Goal: Task Accomplishment & Management: Use online tool/utility

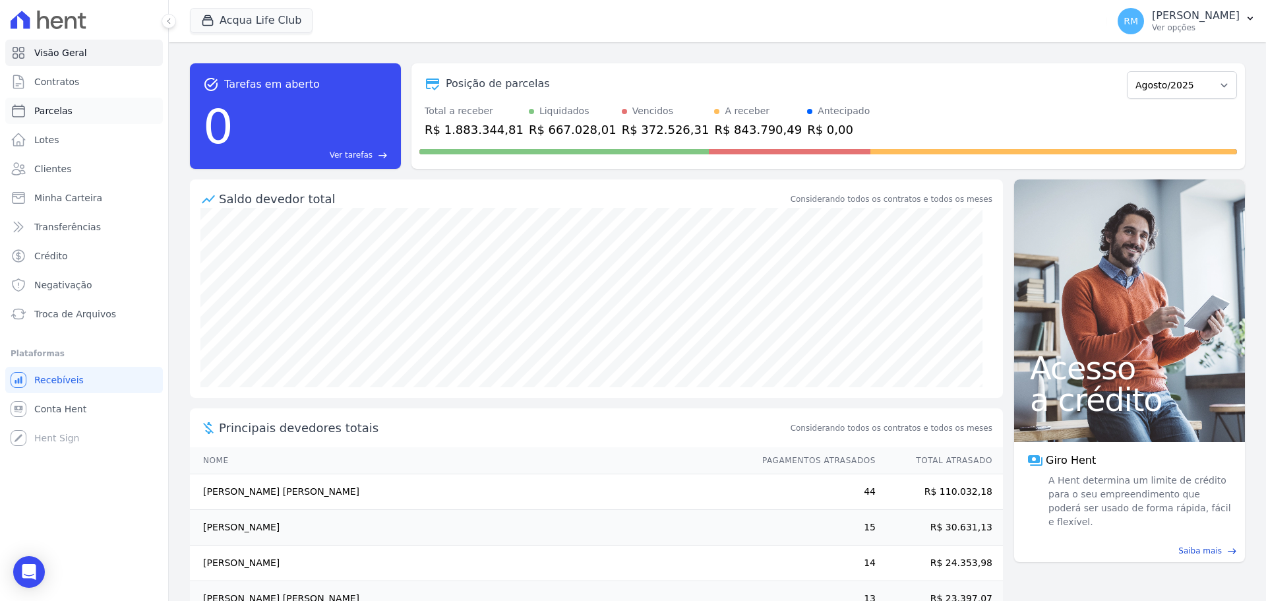
click at [51, 112] on span "Parcelas" at bounding box center [53, 110] width 38 height 13
select select
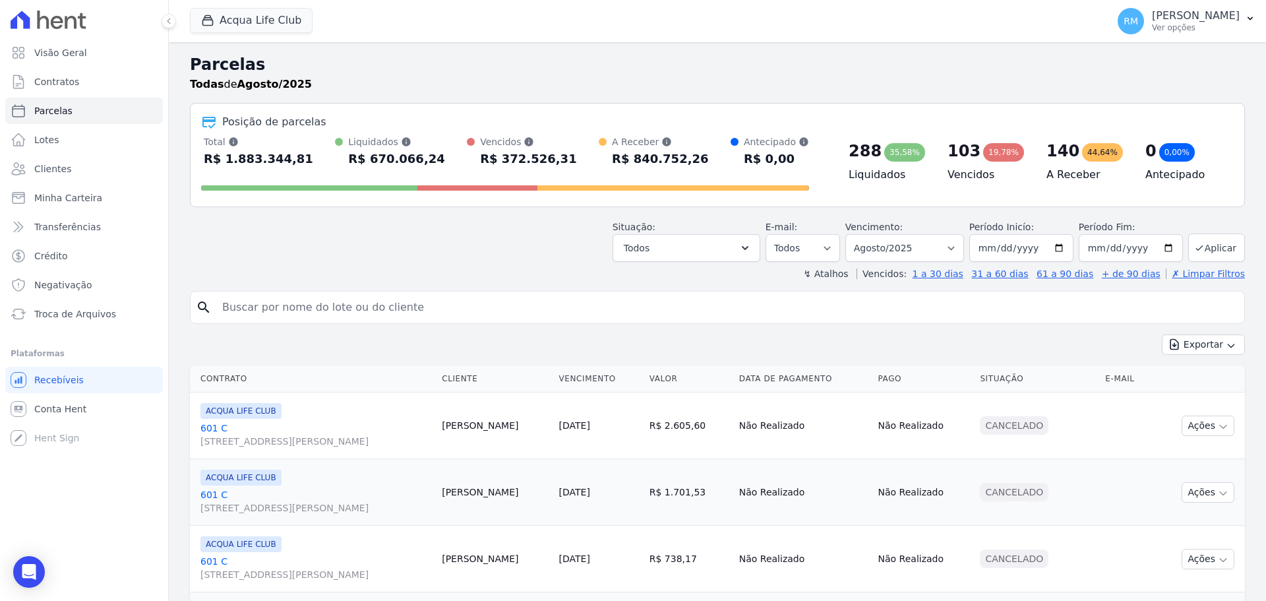
click at [442, 317] on input "search" at bounding box center [726, 307] width 1024 height 26
type input "[PERSON_NAME]"
click at [293, 22] on button "Acqua Life Club" at bounding box center [251, 20] width 123 height 25
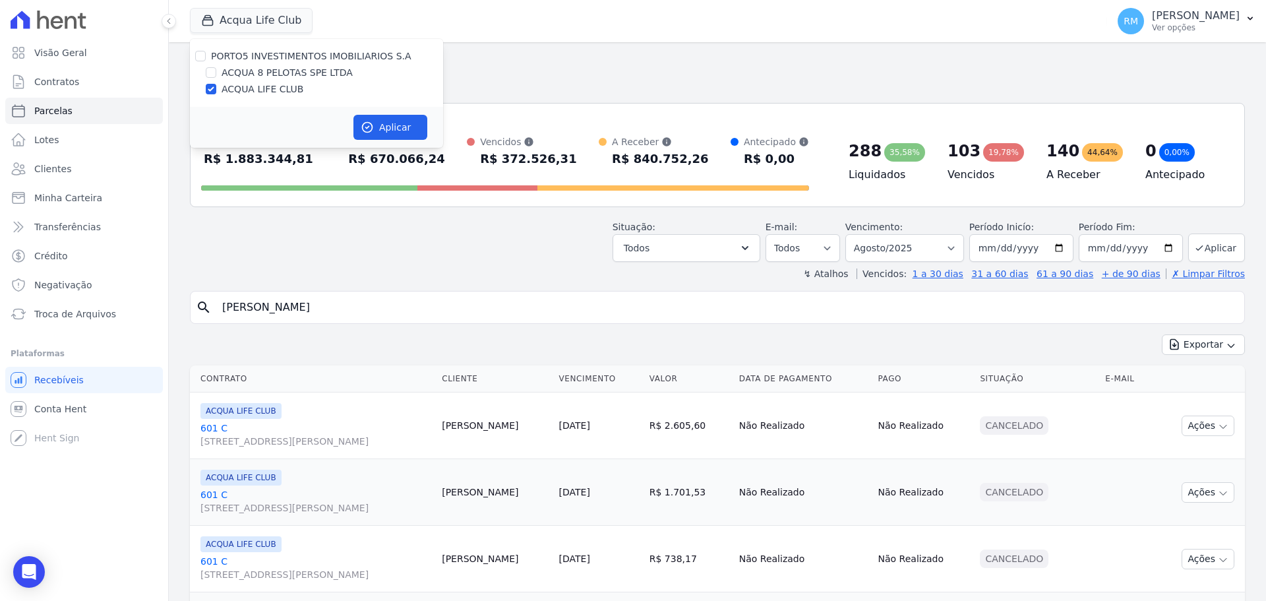
click at [295, 67] on label "ACQUA 8 PELOTAS SPE LTDA" at bounding box center [286, 73] width 131 height 14
click at [216, 67] on input "ACQUA 8 PELOTAS SPE LTDA" at bounding box center [211, 72] width 11 height 11
checkbox input "true"
click at [372, 131] on icon "button" at bounding box center [367, 127] width 13 height 13
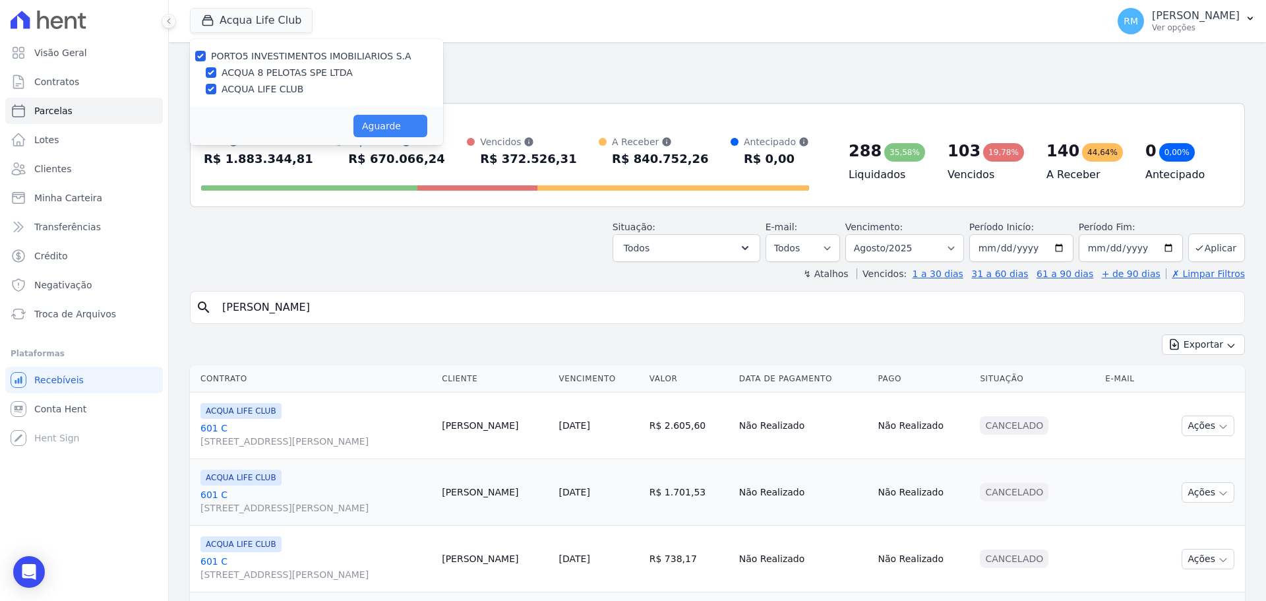
select select
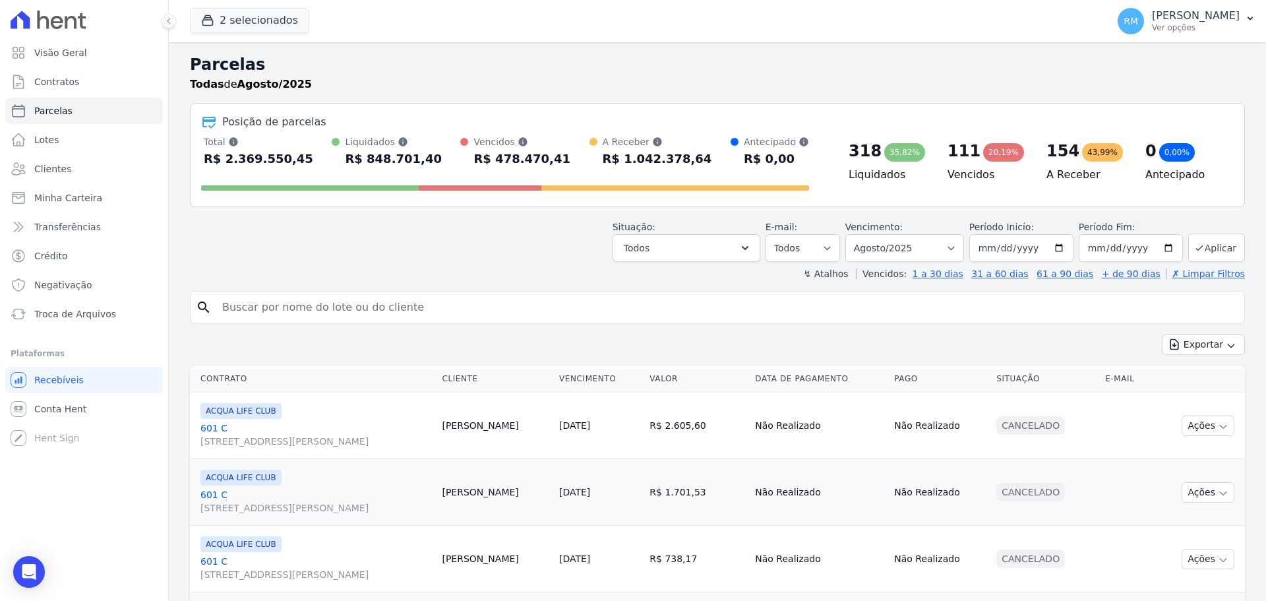
click at [365, 318] on input "search" at bounding box center [726, 307] width 1024 height 26
type input "[PERSON_NAME]"
select select
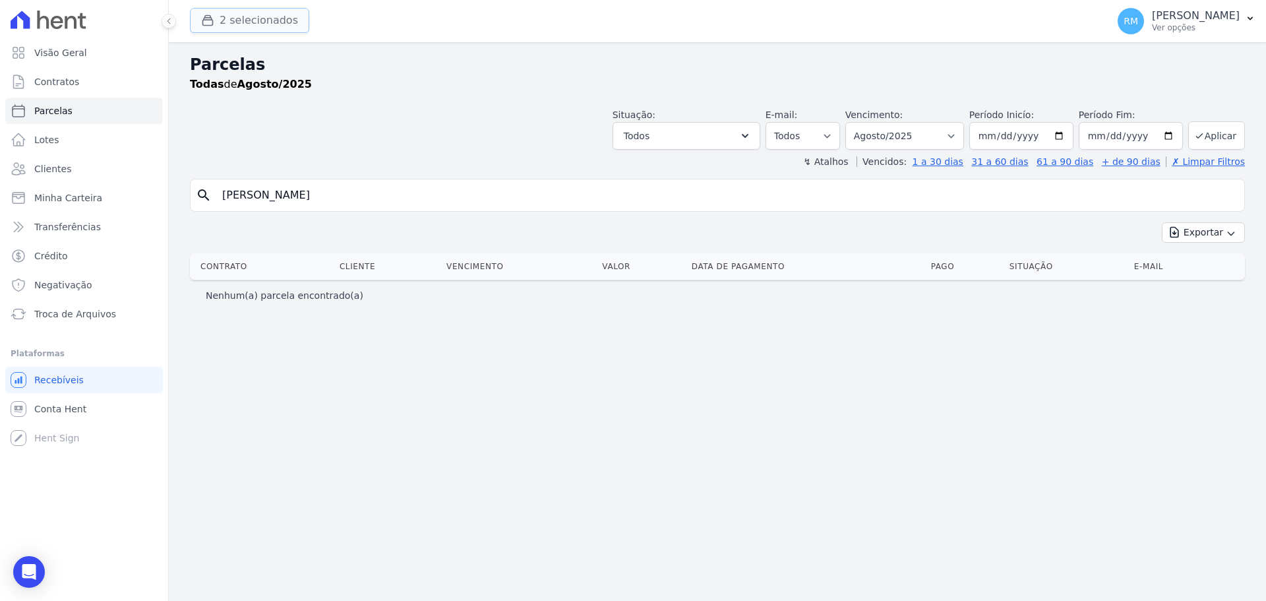
click at [249, 28] on button "2 selecionados" at bounding box center [249, 20] width 119 height 25
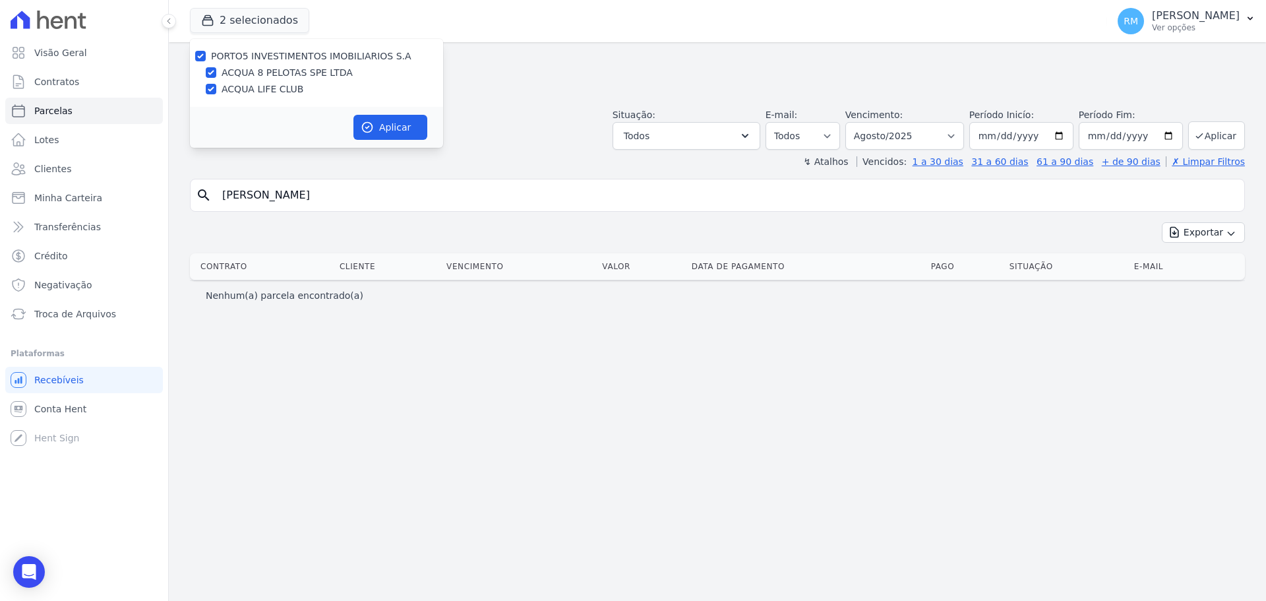
click at [234, 74] on label "ACQUA 8 PELOTAS SPE LTDA" at bounding box center [286, 73] width 131 height 14
click at [216, 74] on input "ACQUA 8 PELOTAS SPE LTDA" at bounding box center [211, 72] width 11 height 11
checkbox input "false"
click at [227, 86] on label "ACQUA LIFE CLUB" at bounding box center [262, 89] width 82 height 14
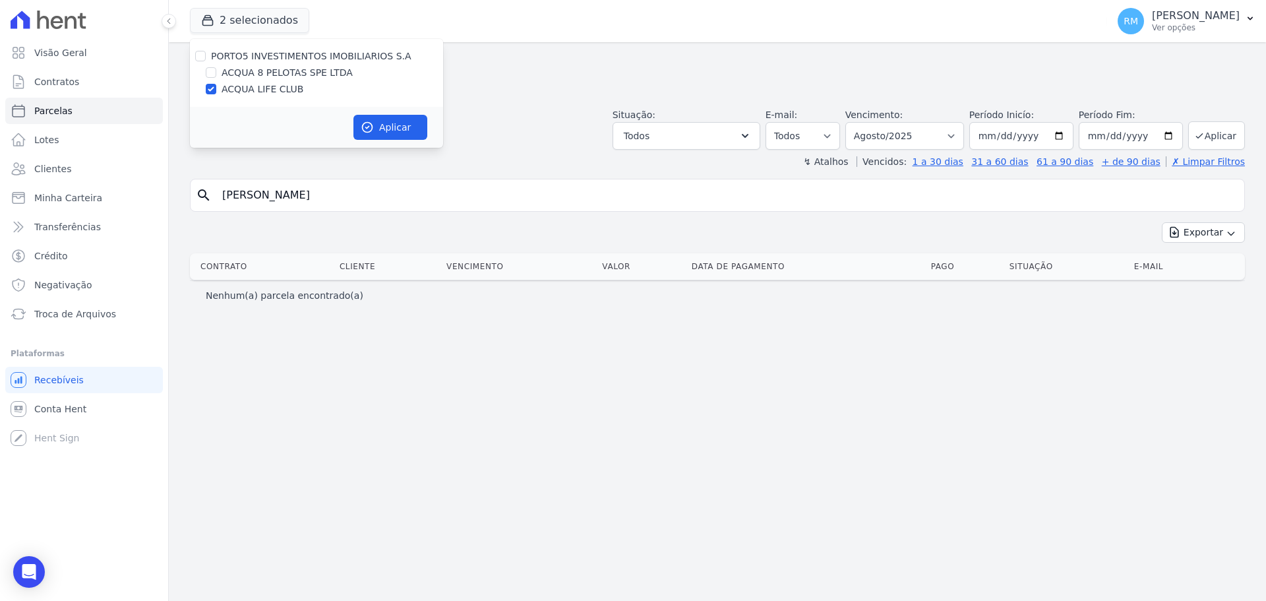
click at [216, 86] on input "ACQUA LIFE CLUB" at bounding box center [211, 89] width 11 height 11
checkbox input "false"
click at [219, 77] on div "ACQUA 8 PELOTAS SPE LTDA" at bounding box center [316, 73] width 253 height 14
click at [210, 73] on input "ACQUA 8 PELOTAS SPE LTDA" at bounding box center [211, 72] width 11 height 11
checkbox input "true"
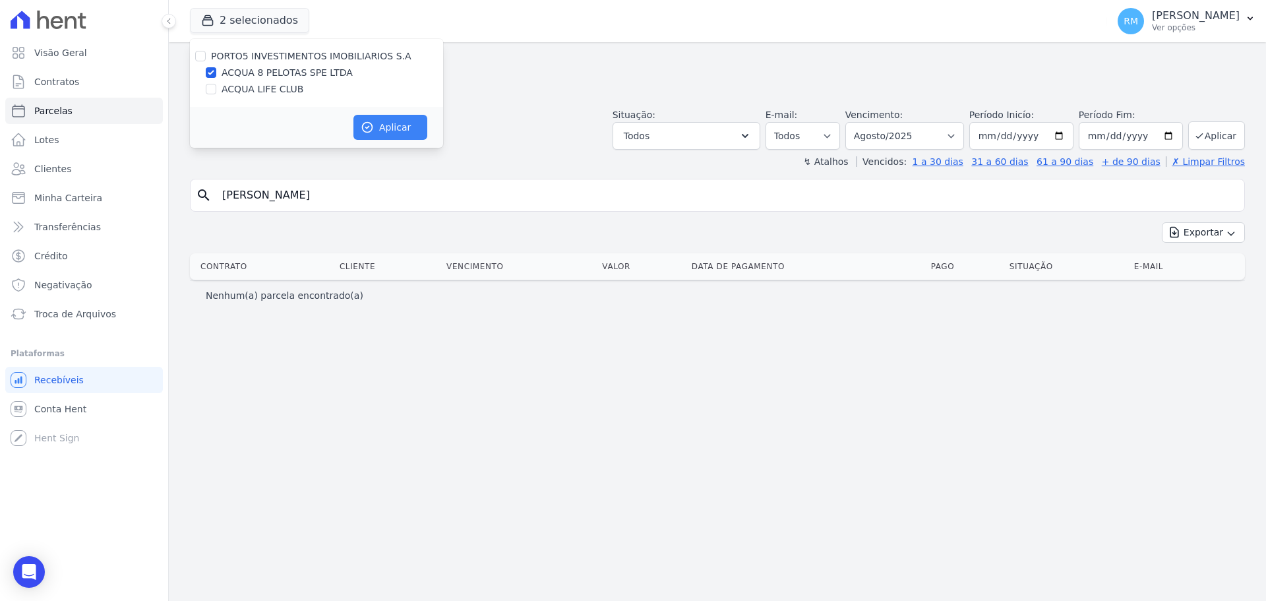
drag, startPoint x: 393, startPoint y: 110, endPoint x: 394, endPoint y: 122, distance: 11.9
click at [393, 111] on div "Aplicar" at bounding box center [316, 127] width 253 height 41
click at [395, 125] on button "Aplicar" at bounding box center [390, 127] width 74 height 25
select select
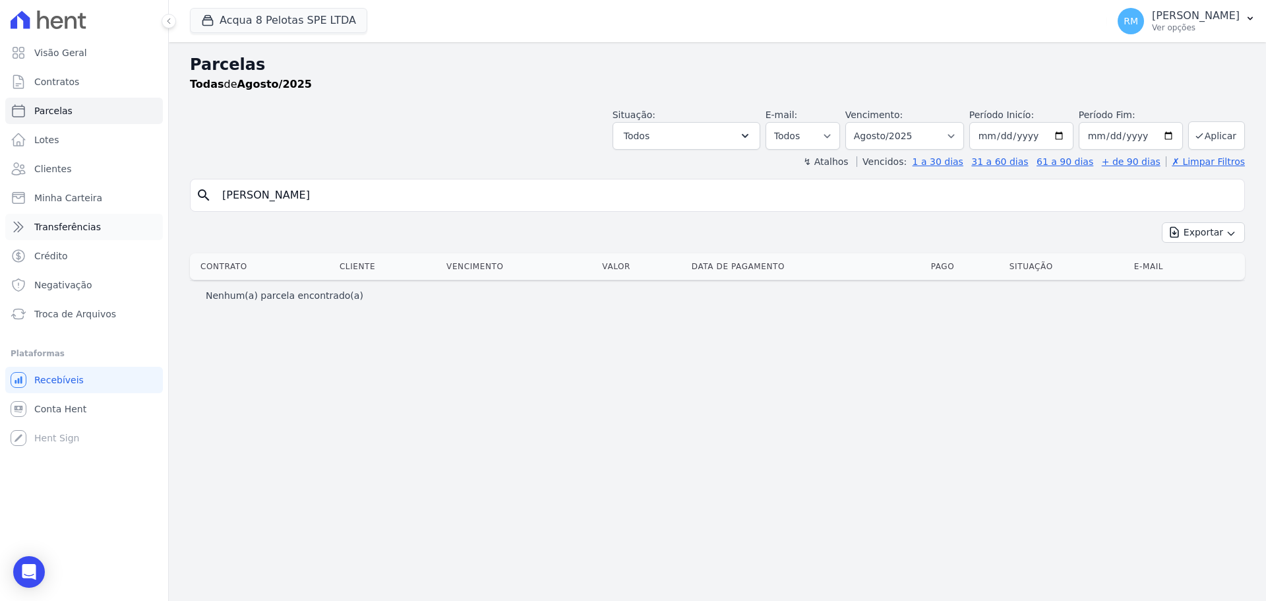
drag, startPoint x: 295, startPoint y: 200, endPoint x: 88, endPoint y: 214, distance: 207.4
click at [90, 213] on div "Visão Geral Contratos [GEOGRAPHIC_DATA] Lotes Clientes Minha Carteira Transferê…" at bounding box center [633, 300] width 1266 height 601
click at [62, 118] on link "Parcelas" at bounding box center [84, 111] width 158 height 26
select select
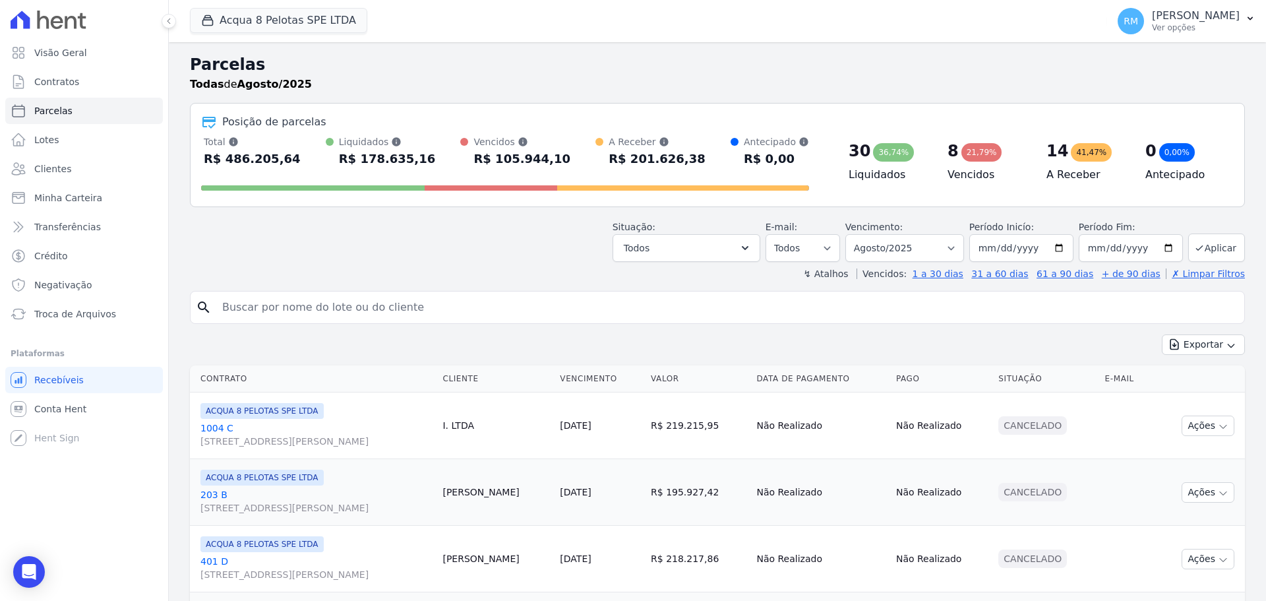
scroll to position [66, 0]
